Goal: Task Accomplishment & Management: Use online tool/utility

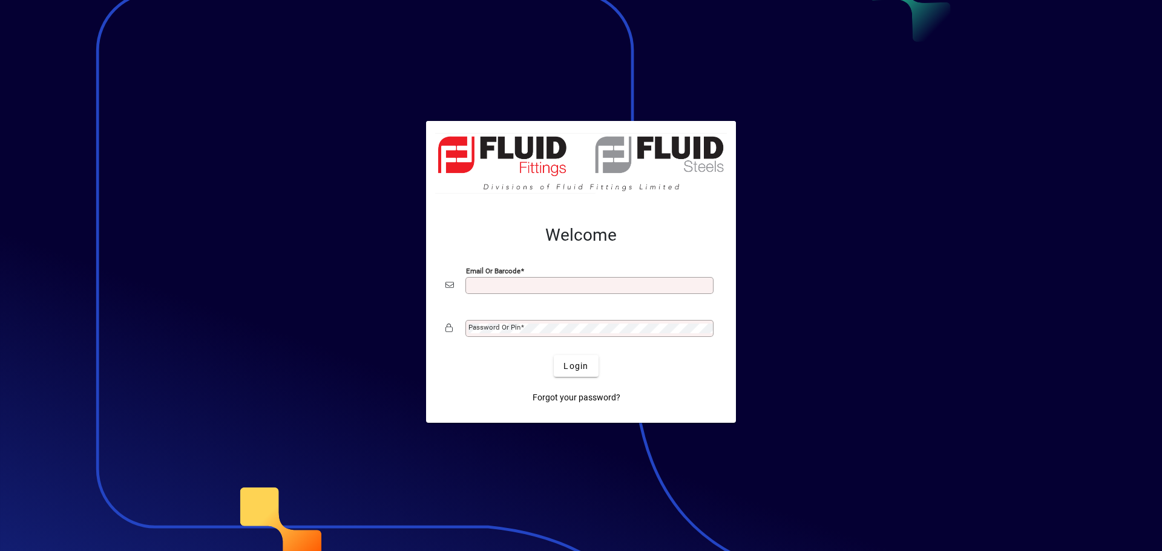
click at [539, 284] on input "Email or Barcode" at bounding box center [590, 286] width 245 height 10
type input "**********"
click at [554, 355] on button "Login" at bounding box center [576, 366] width 44 height 22
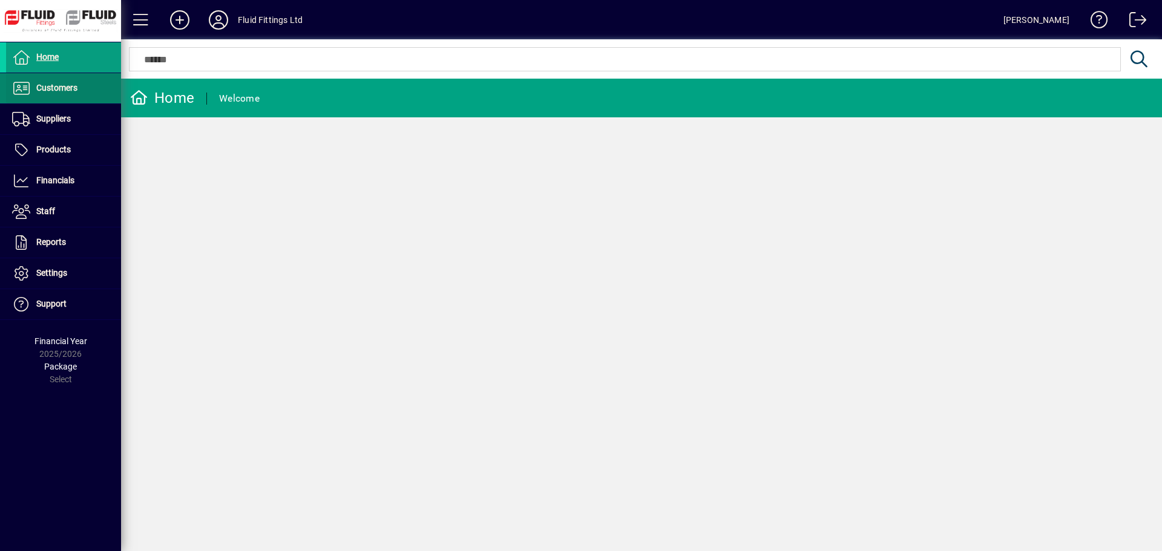
click at [67, 93] on span "Customers" at bounding box center [41, 88] width 71 height 15
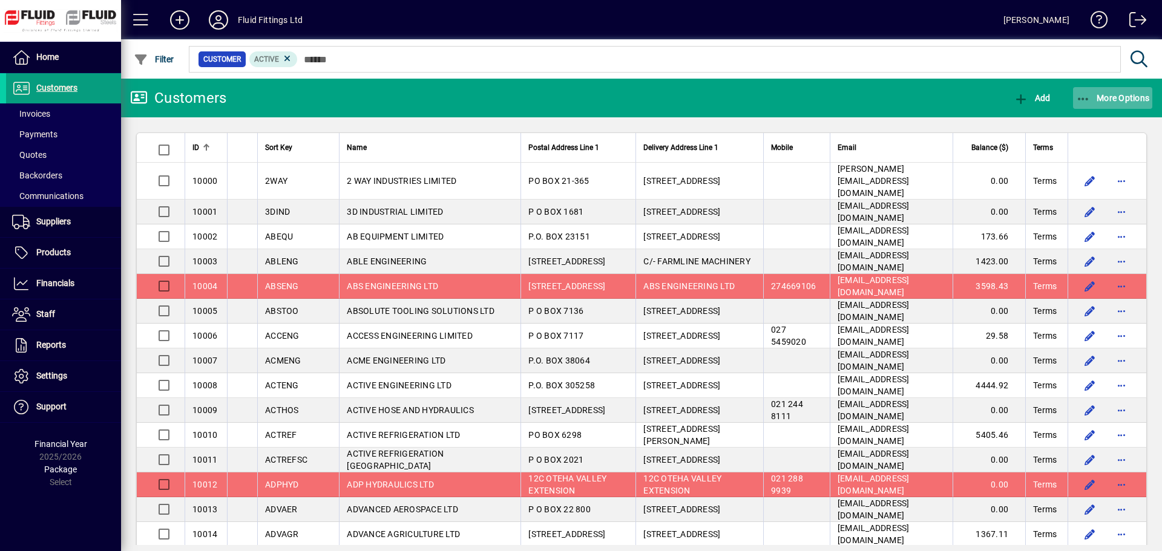
click at [1104, 97] on span "More Options" at bounding box center [1113, 98] width 74 height 10
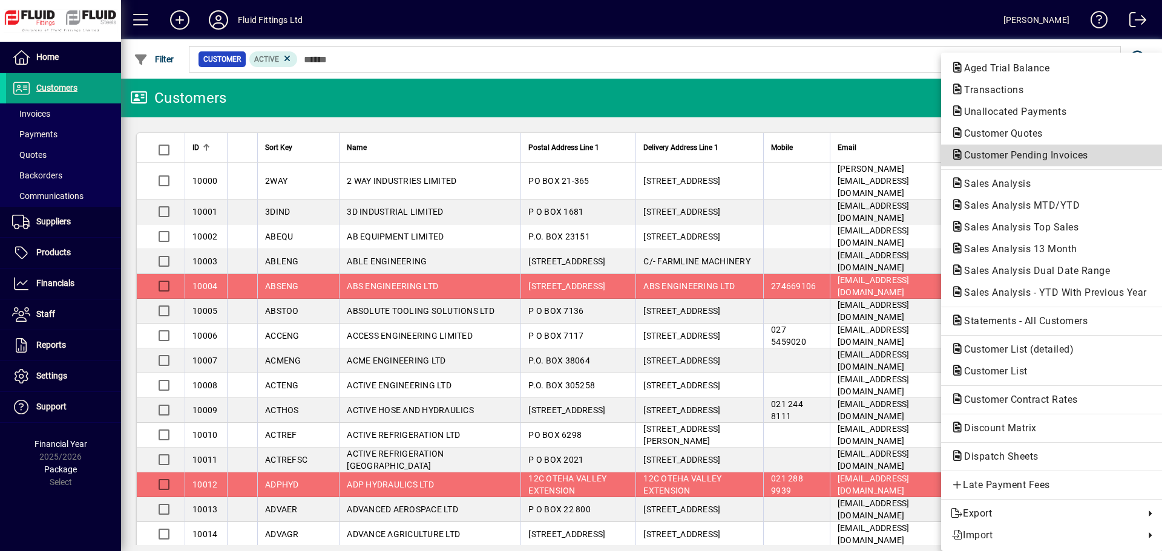
click at [999, 156] on span "Customer Pending Invoices" at bounding box center [1022, 154] width 143 height 11
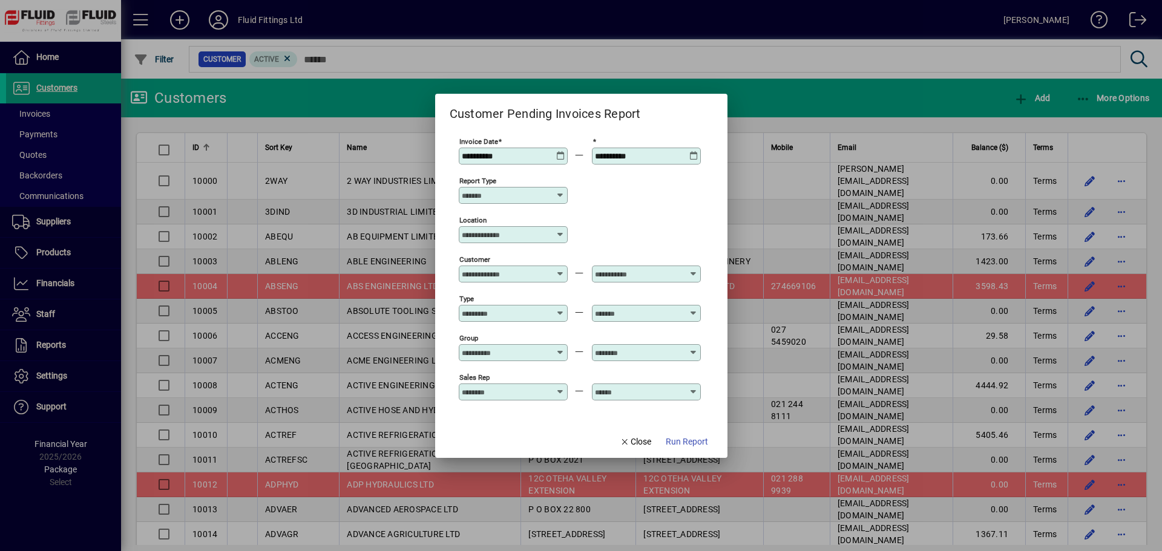
click at [696, 442] on span "Run Report" at bounding box center [687, 442] width 42 height 13
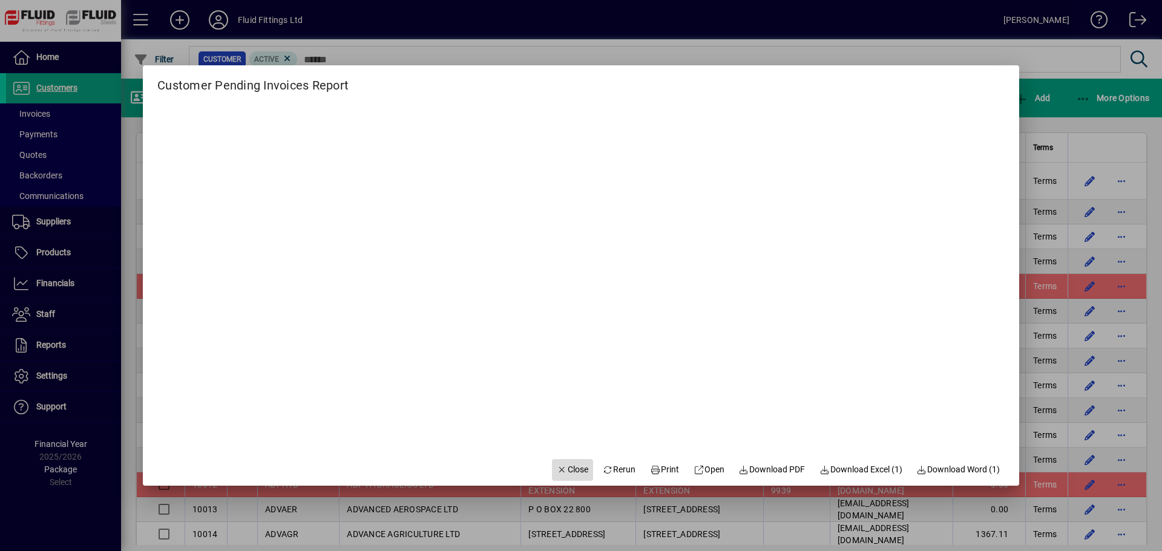
click at [557, 469] on icon "button" at bounding box center [562, 470] width 11 height 8
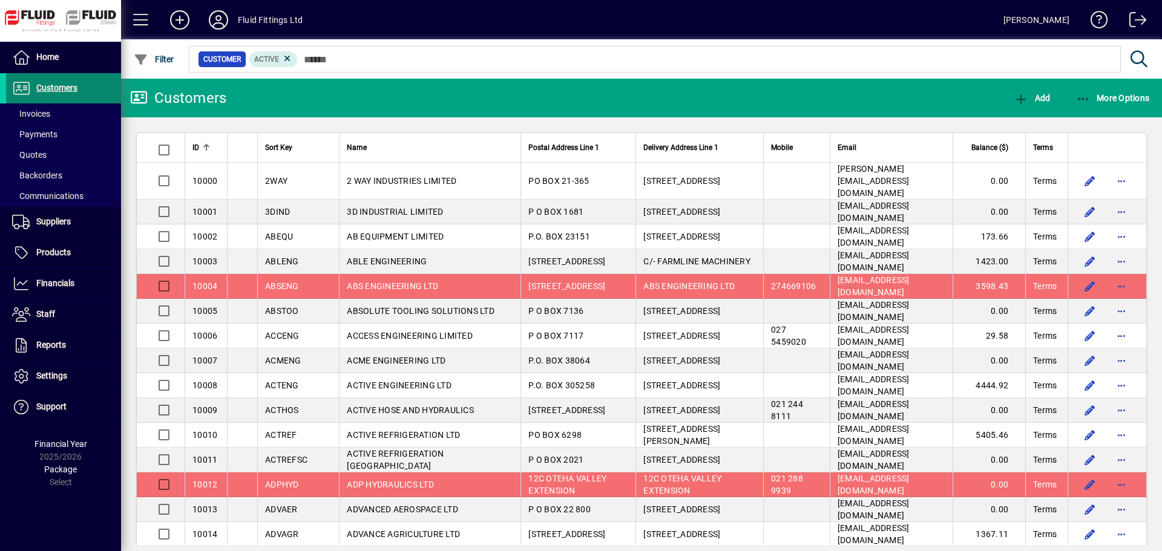
click at [43, 80] on span at bounding box center [63, 88] width 115 height 29
